Goal: Register for event/course

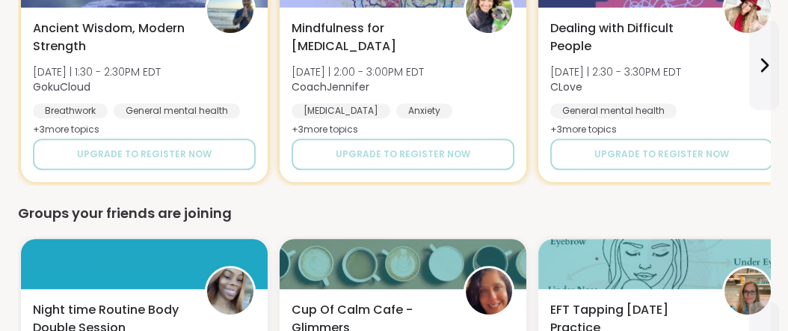
scroll to position [1233, 0]
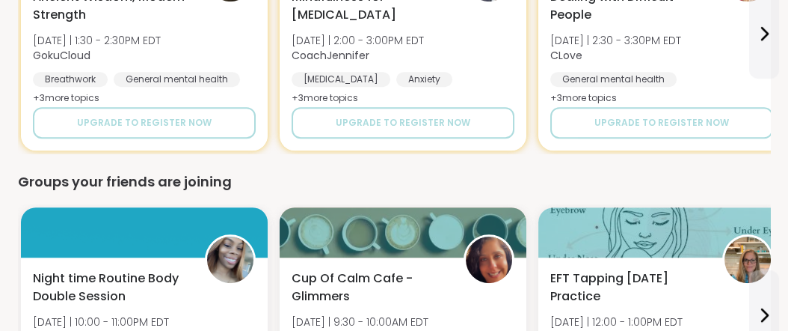
click at [777, 167] on div "0 Out of Pro credits? Upgrade for unlimited access to expert-led coaching group…" at bounding box center [394, 77] width 788 height 2500
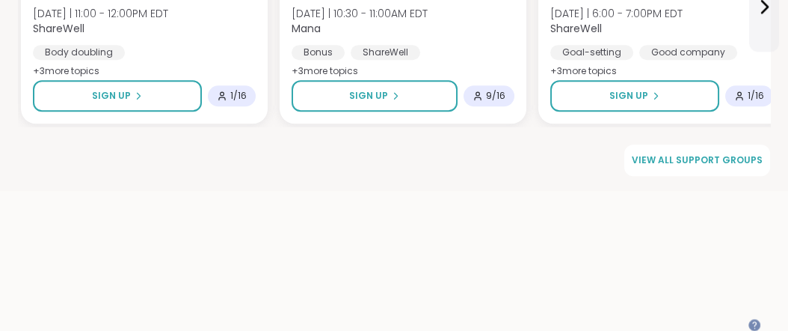
scroll to position [2409, 0]
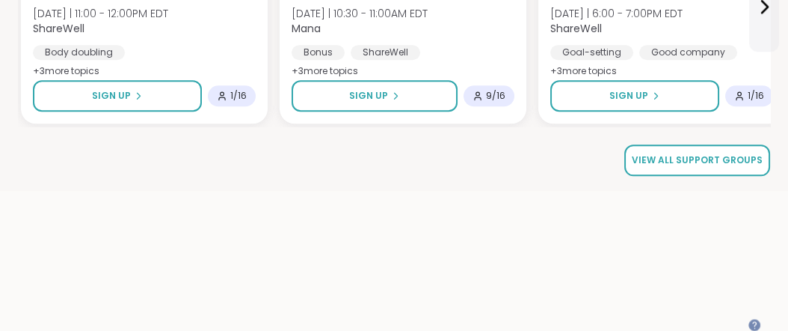
click at [727, 167] on span "View all support groups" at bounding box center [697, 159] width 131 height 13
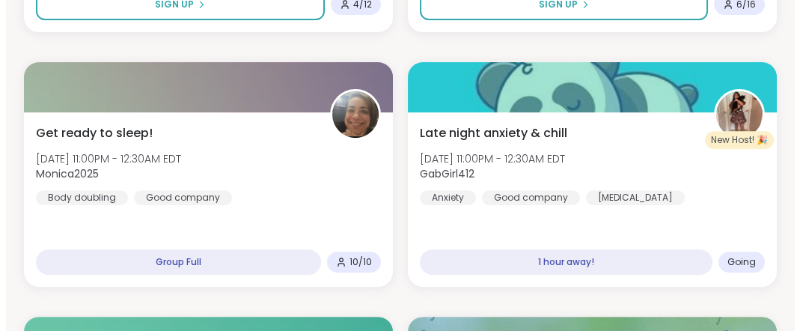
scroll to position [1017, 0]
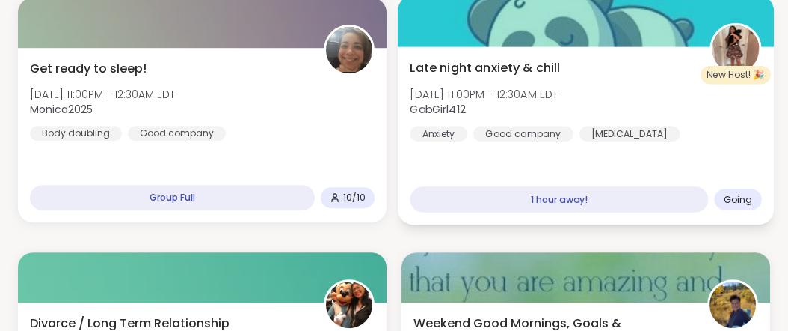
click at [726, 205] on span "Going" at bounding box center [738, 199] width 29 height 12
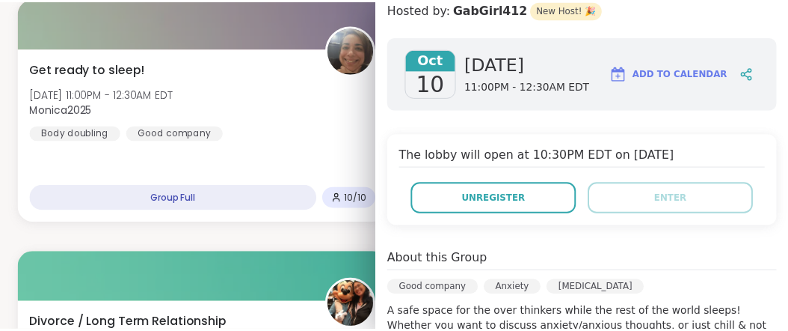
scroll to position [184, 0]
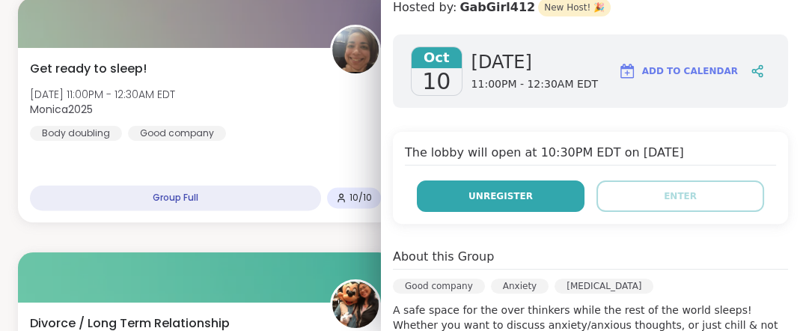
click at [533, 212] on button "Unregister" at bounding box center [501, 195] width 168 height 31
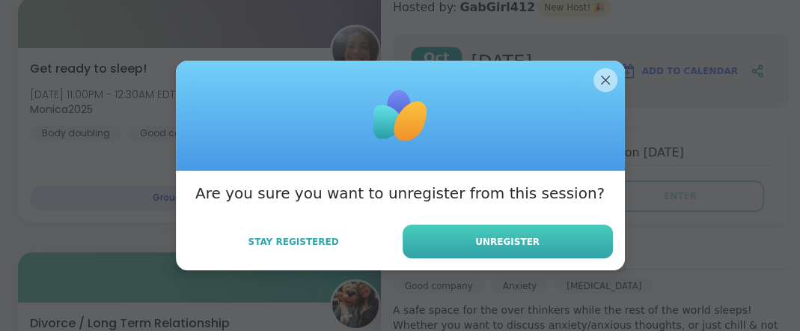
click at [534, 258] on button "Unregister" at bounding box center [507, 241] width 210 height 34
